Goal: Information Seeking & Learning: Learn about a topic

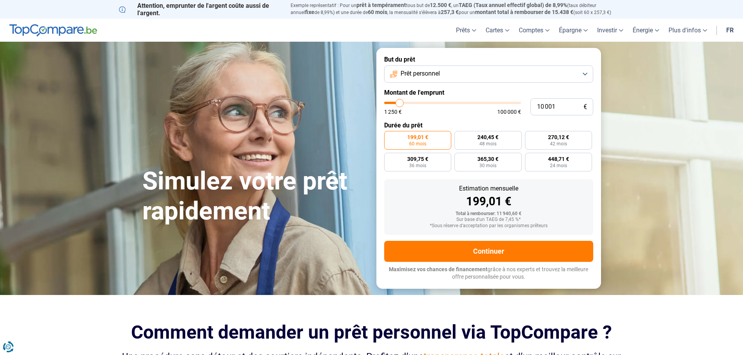
click at [425, 76] on span "Prêt personnel" at bounding box center [419, 73] width 39 height 9
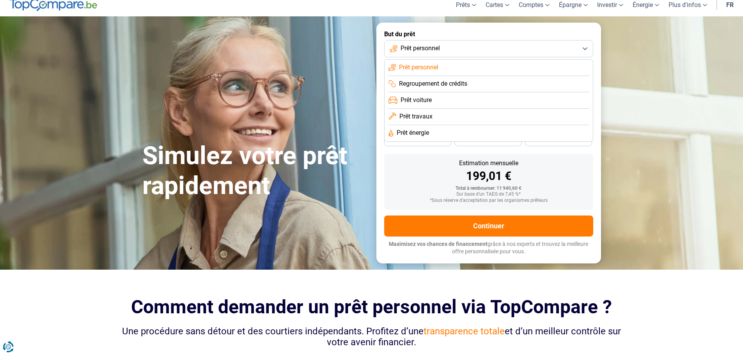
scroll to position [39, 0]
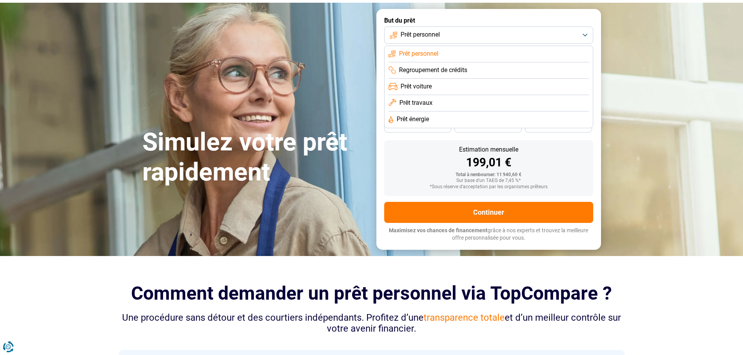
click at [418, 36] on span "Prêt personnel" at bounding box center [419, 34] width 39 height 9
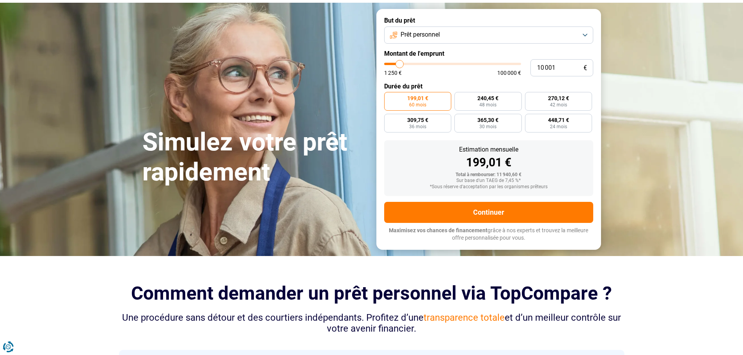
type input "12 750"
type input "12750"
type input "13 250"
type input "13250"
type input "13 500"
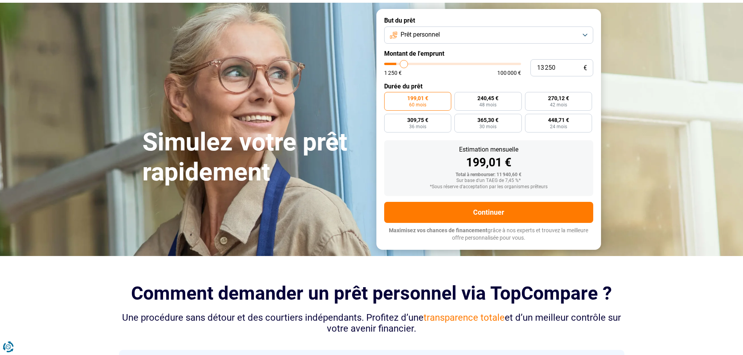
type input "13500"
type input "14 500"
type input "14500"
type input "14 750"
type input "14750"
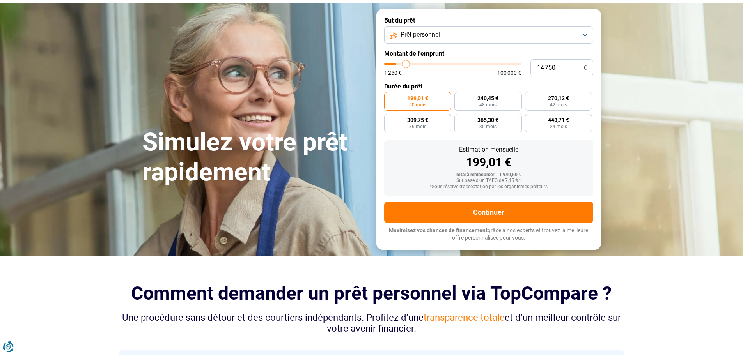
type input "15 000"
type input "15000"
type input "15 500"
type input "15500"
type input "16 000"
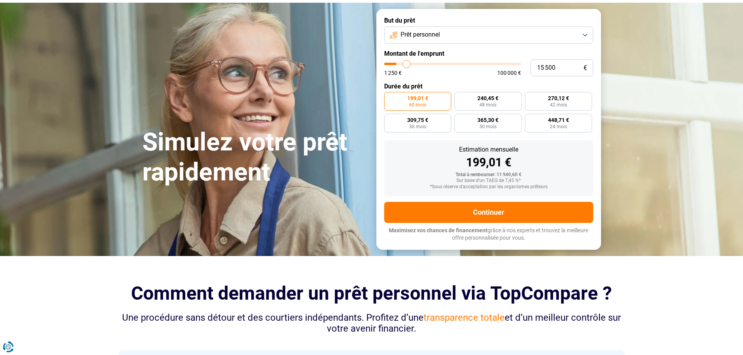
type input "16000"
type input "16 500"
type input "16500"
type input "17 000"
type input "17000"
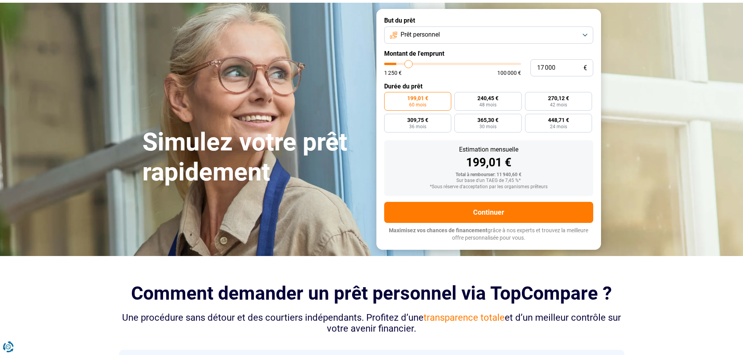
type input "17 500"
type input "17500"
type input "18 000"
type input "18000"
type input "19 250"
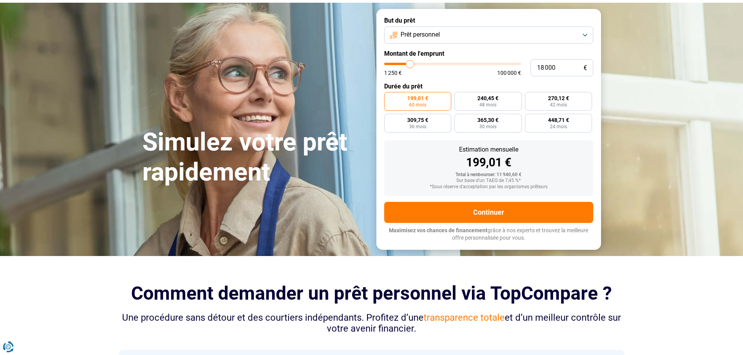
type input "19250"
type input "20 750"
type input "20750"
type input "22 000"
type input "22000"
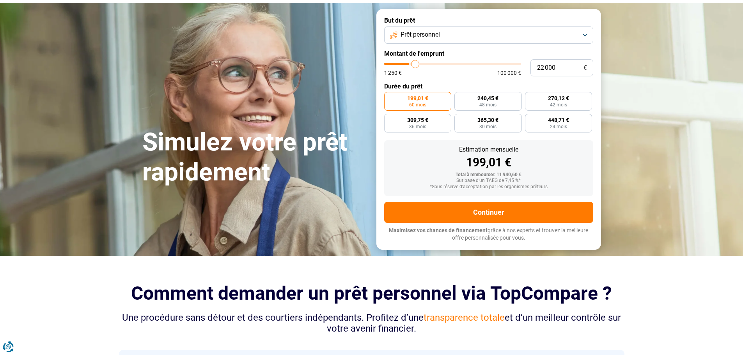
type input "25 250"
type input "25250"
type input "31 250"
type input "31250"
type input "35 750"
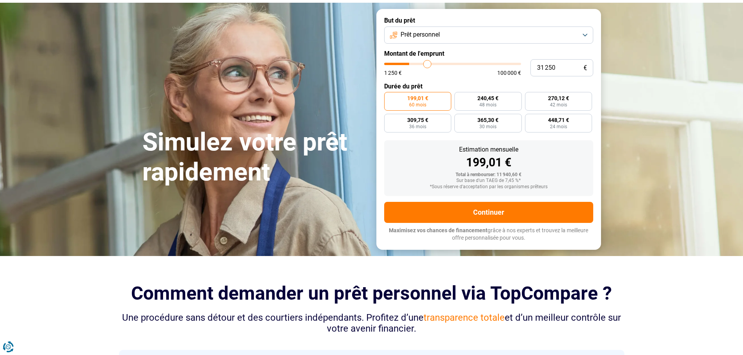
type input "35750"
type input "39 500"
type input "39500"
type input "41 500"
type input "41500"
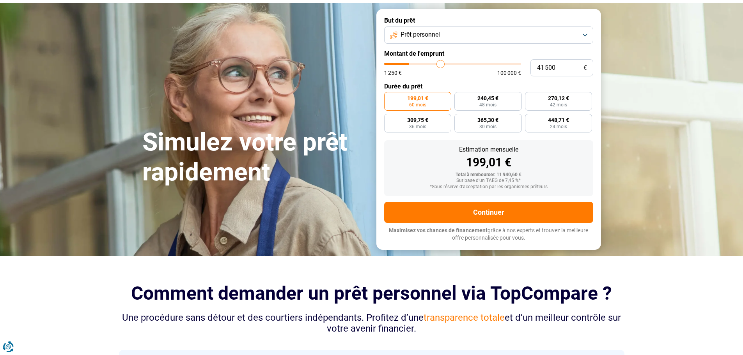
type input "46 000"
type input "46000"
type input "48 000"
type input "48000"
type input "49 000"
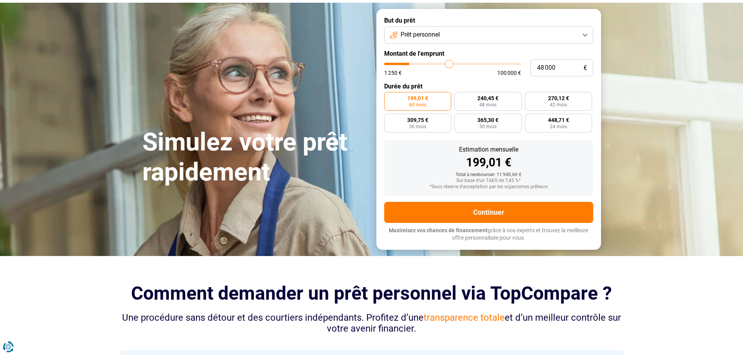
type input "49000"
type input "50 000"
type input "50000"
type input "50 500"
type input "50500"
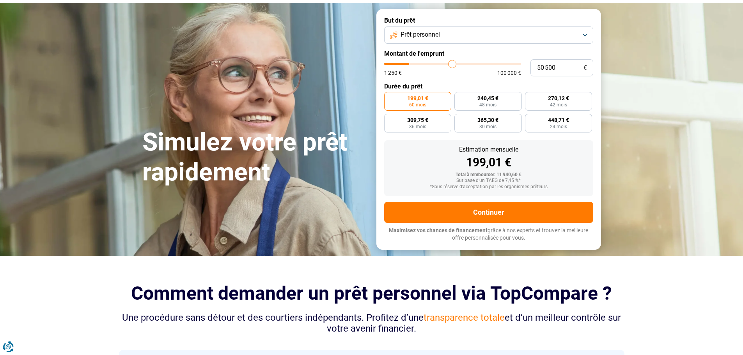
type input "51 500"
type input "51500"
type input "52 000"
type input "52000"
type input "52 500"
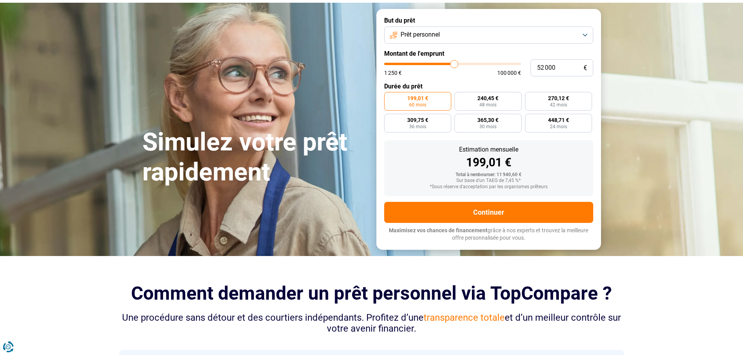
type input "52500"
type input "51 500"
type input "51500"
type input "50 000"
type input "50000"
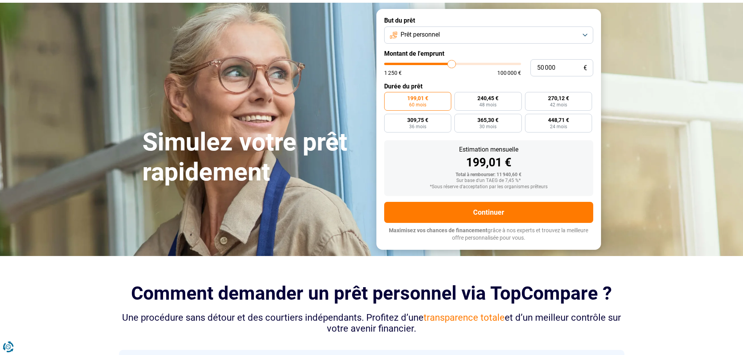
type input "46 500"
type input "46500"
type input "44 500"
type input "44500"
type input "42 750"
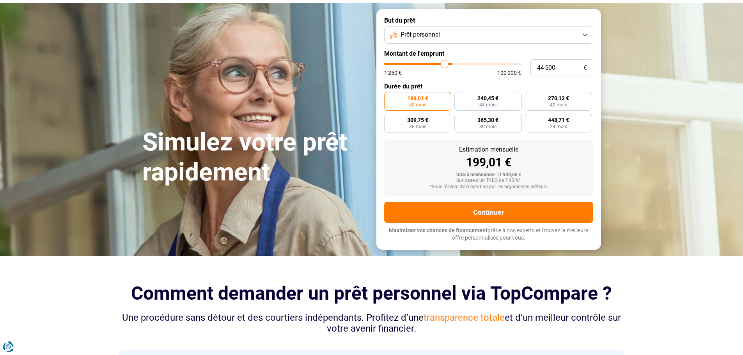
type input "42750"
type input "42 250"
type input "42250"
type input "41 250"
type input "41250"
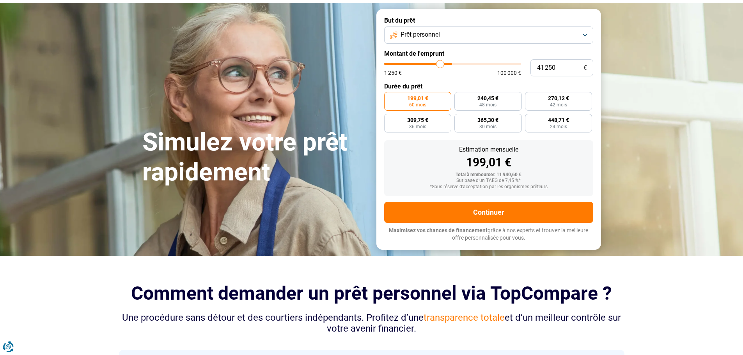
type input "40 750"
type input "40750"
type input "40 000"
type input "40000"
type input "39 750"
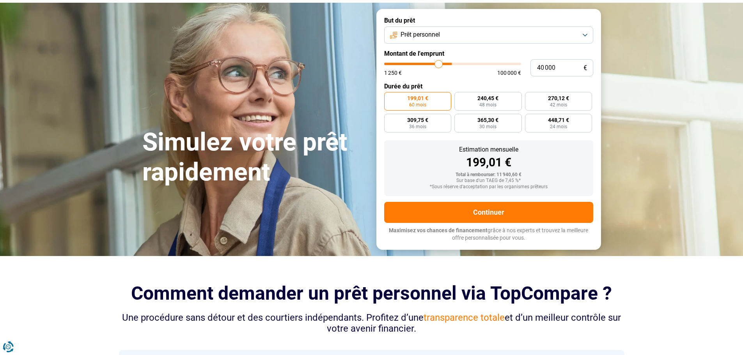
type input "39750"
type input "39 500"
type input "39500"
type input "39 250"
type input "39250"
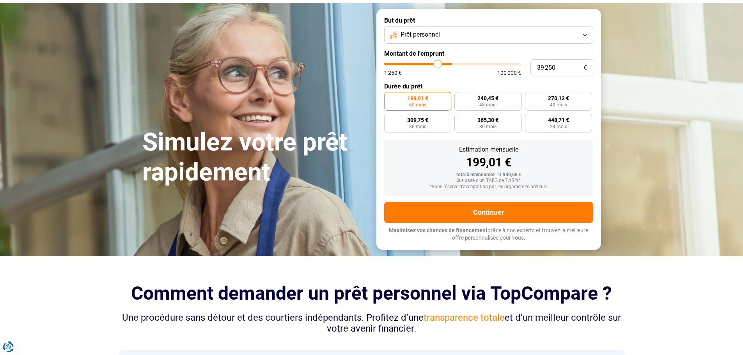
type input "38 750"
type input "38750"
type input "38 500"
type input "38500"
type input "37 750"
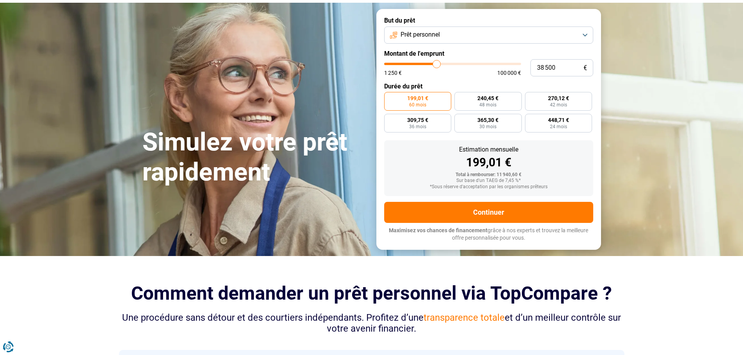
type input "37750"
type input "36 750"
type input "36750"
type input "35 250"
type input "35250"
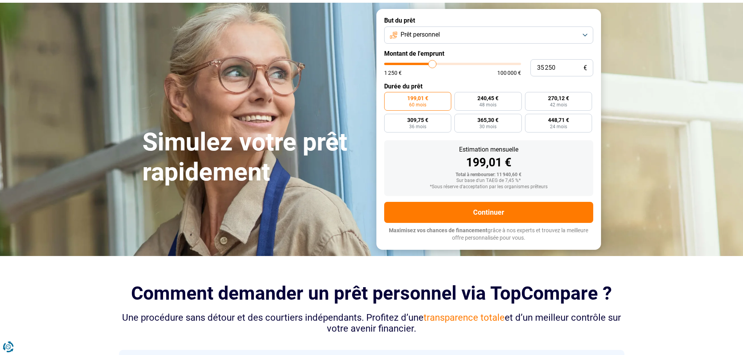
type input "34 250"
type input "34250"
type input "33 750"
type input "33750"
type input "33 500"
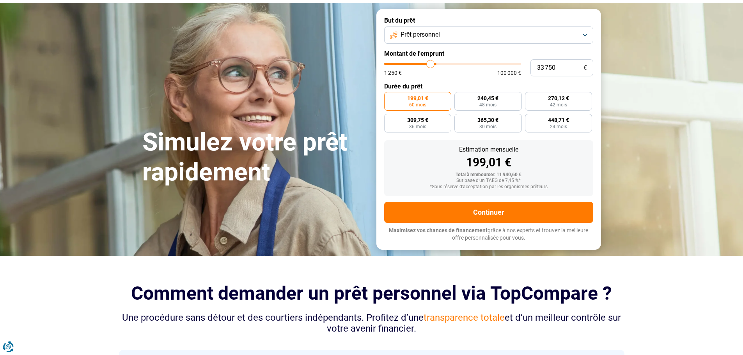
type input "33500"
type input "33 250"
type input "33250"
type input "32 750"
type input "32750"
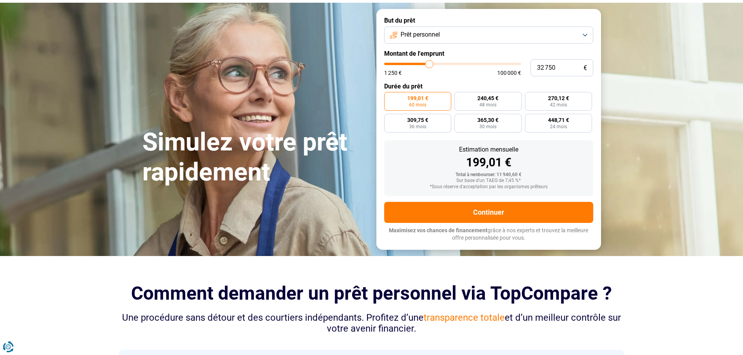
type input "32 250"
type input "32250"
type input "31 750"
type input "31750"
type input "31 250"
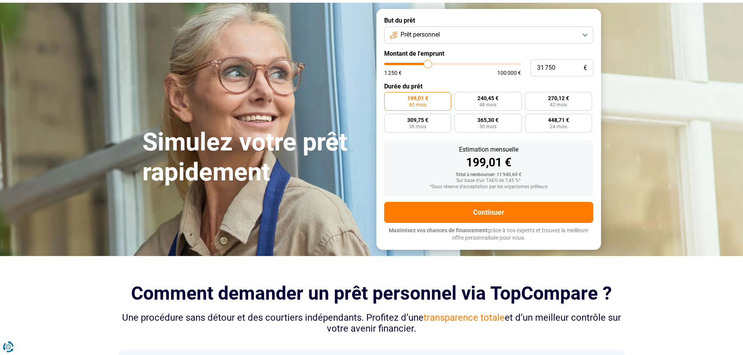
type input "31250"
type input "31 000"
drag, startPoint x: 403, startPoint y: 66, endPoint x: 427, endPoint y: 63, distance: 24.3
type input "31000"
click at [427, 63] on input "range" at bounding box center [452, 64] width 137 height 2
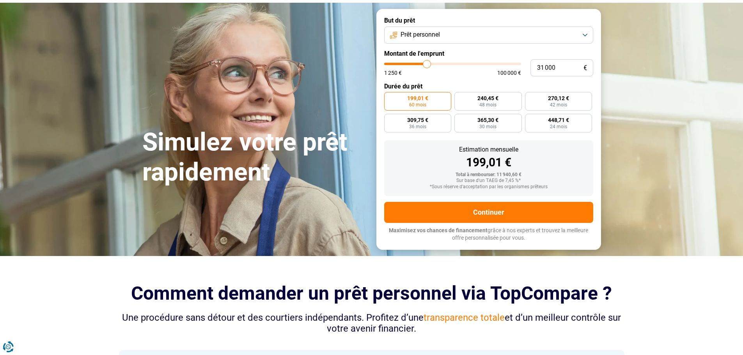
radio input "false"
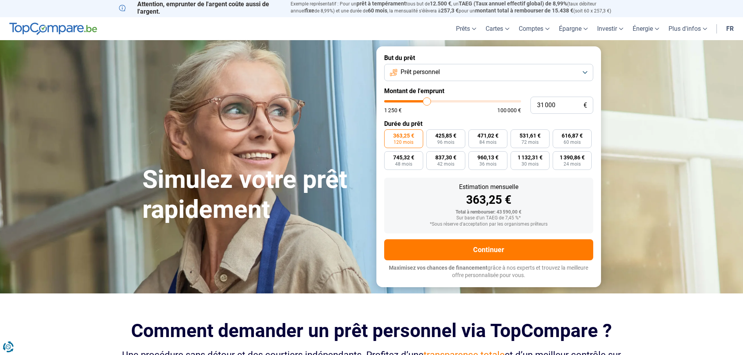
scroll to position [0, 0]
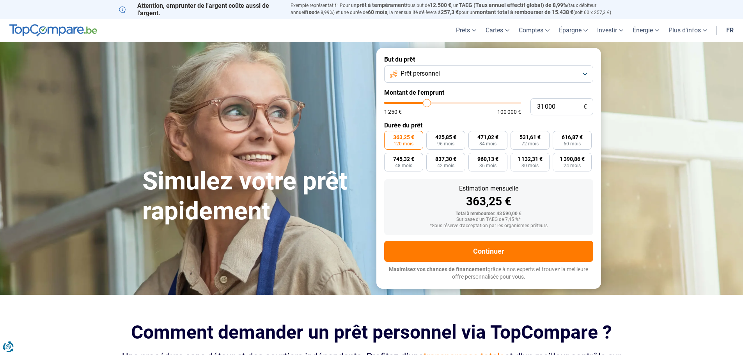
click at [581, 76] on button "Prêt personnel" at bounding box center [488, 74] width 209 height 17
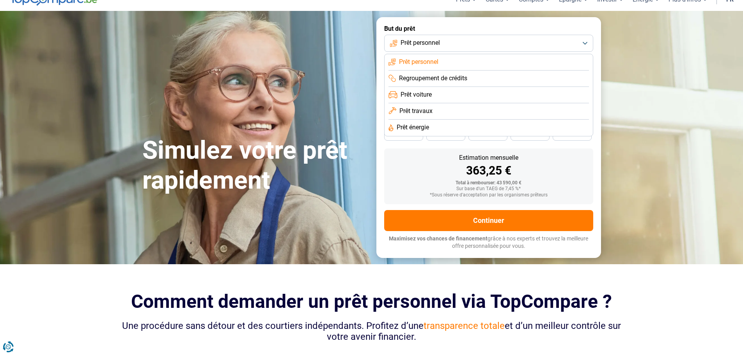
scroll to position [78, 0]
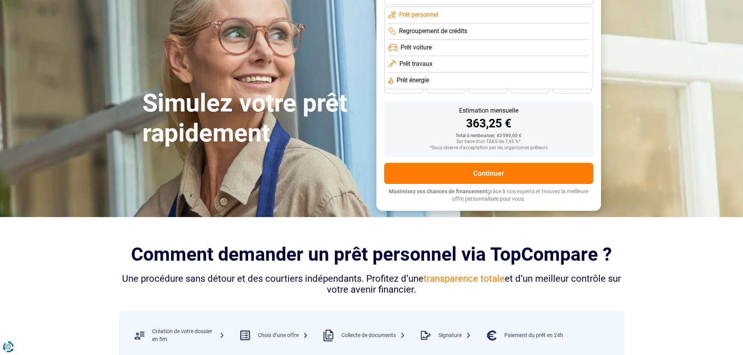
click at [415, 143] on div "Sur base d'un TAEG de 7,45 %*" at bounding box center [488, 141] width 197 height 5
